Goal: Task Accomplishment & Management: Use online tool/utility

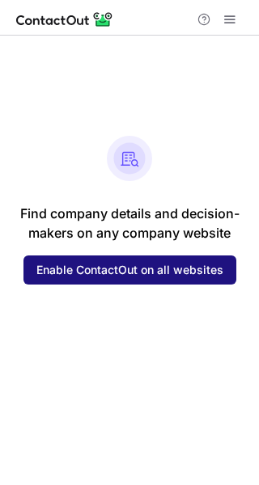
click at [221, 273] on span "Enable ContactOut on all websites" at bounding box center [129, 270] width 187 height 13
